Goal: Information Seeking & Learning: Learn about a topic

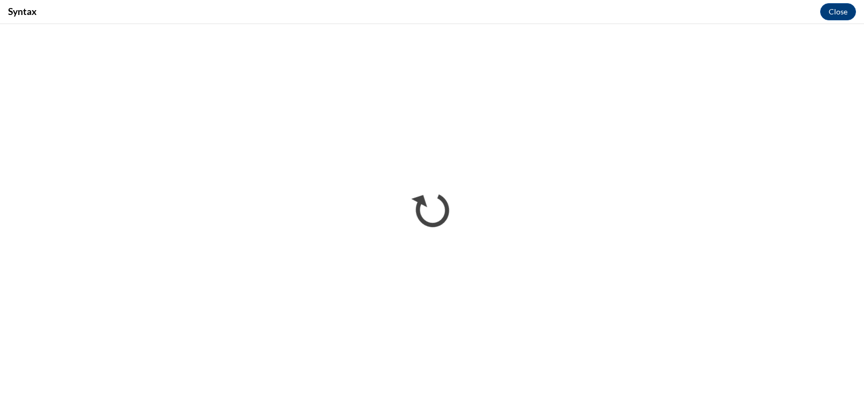
click at [826, 21] on div "Syntax Close" at bounding box center [432, 12] width 864 height 24
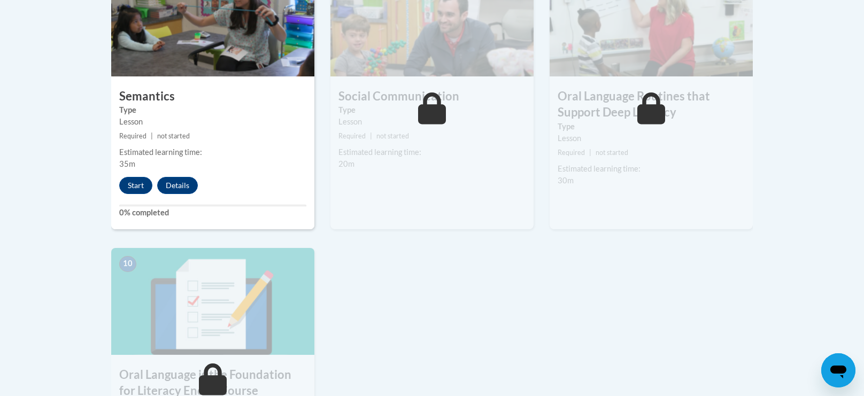
scroll to position [981, 0]
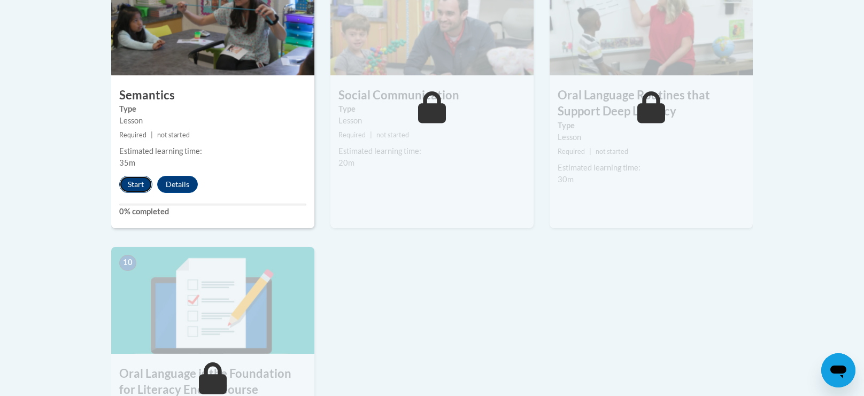
click at [133, 181] on button "Start" at bounding box center [135, 184] width 33 height 17
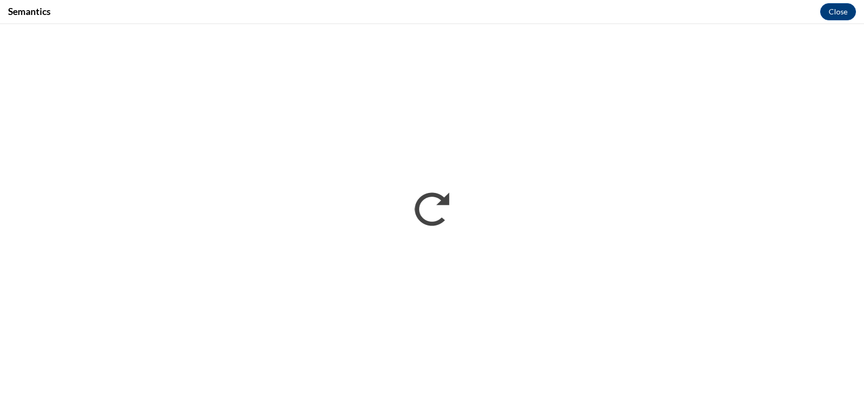
scroll to position [0, 0]
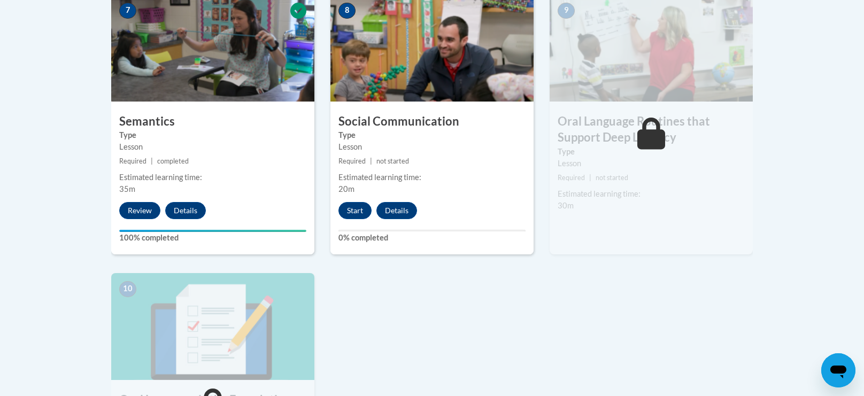
scroll to position [956, 0]
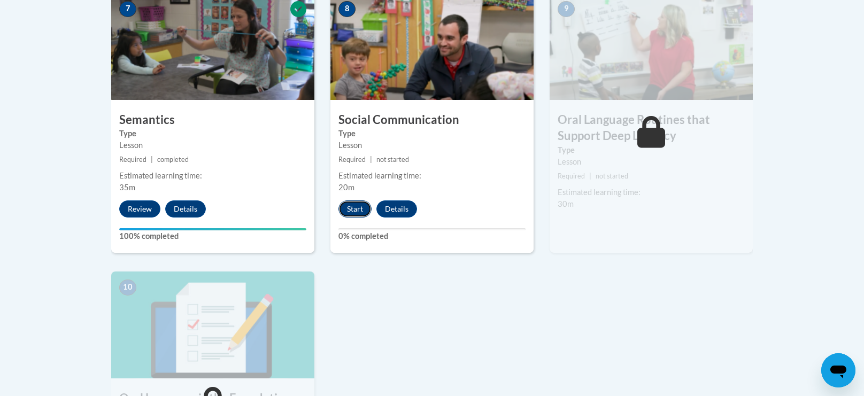
click at [351, 206] on button "Start" at bounding box center [354, 208] width 33 height 17
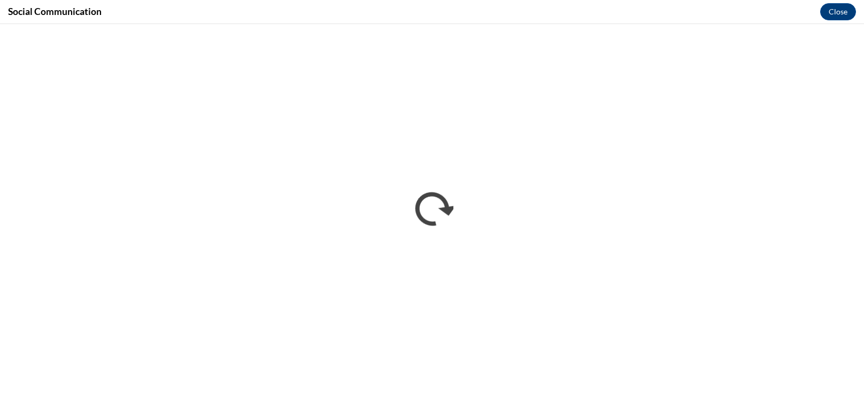
scroll to position [0, 0]
